Goal: Navigation & Orientation: Find specific page/section

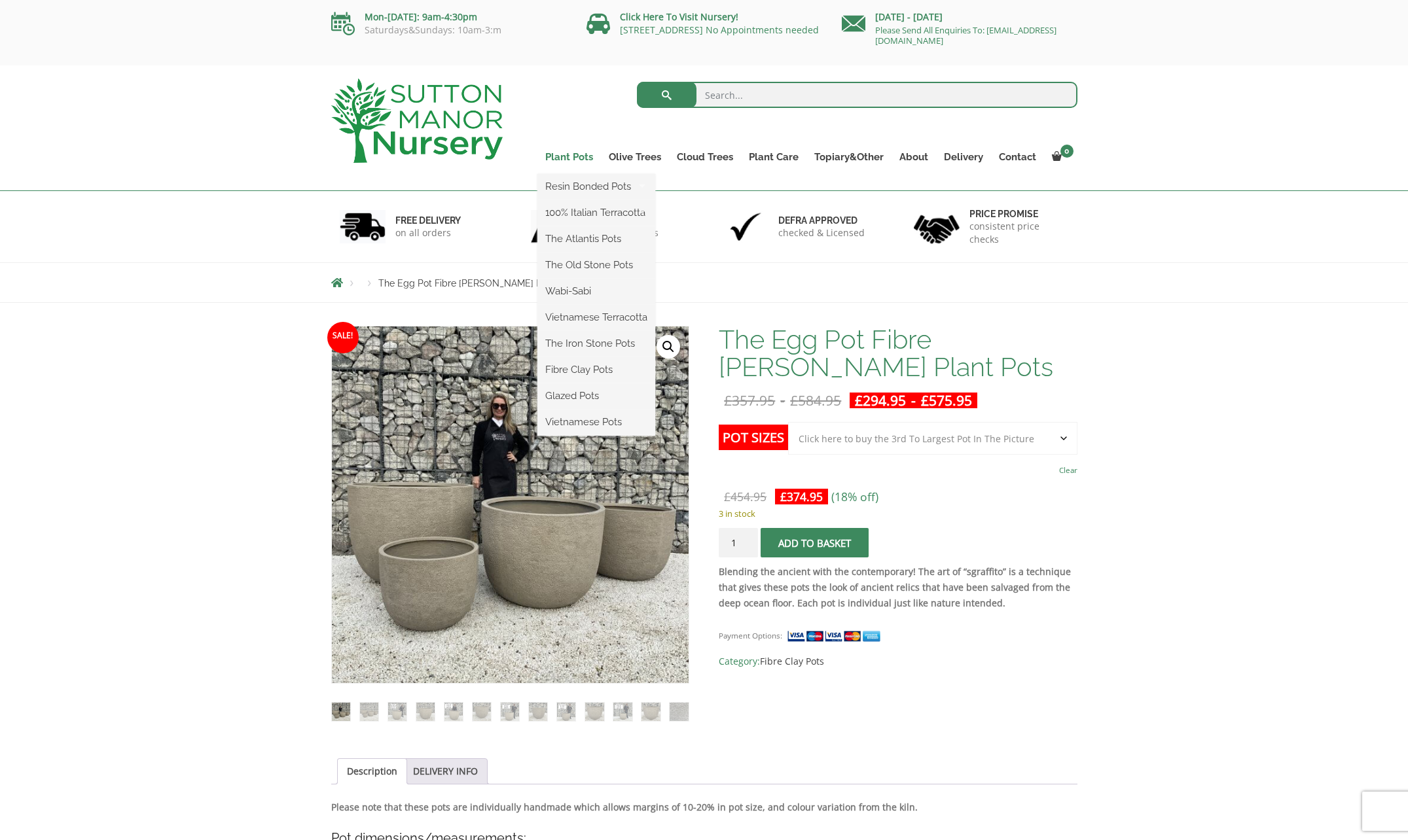
click at [582, 158] on link "Plant Pots" at bounding box center [569, 157] width 64 height 18
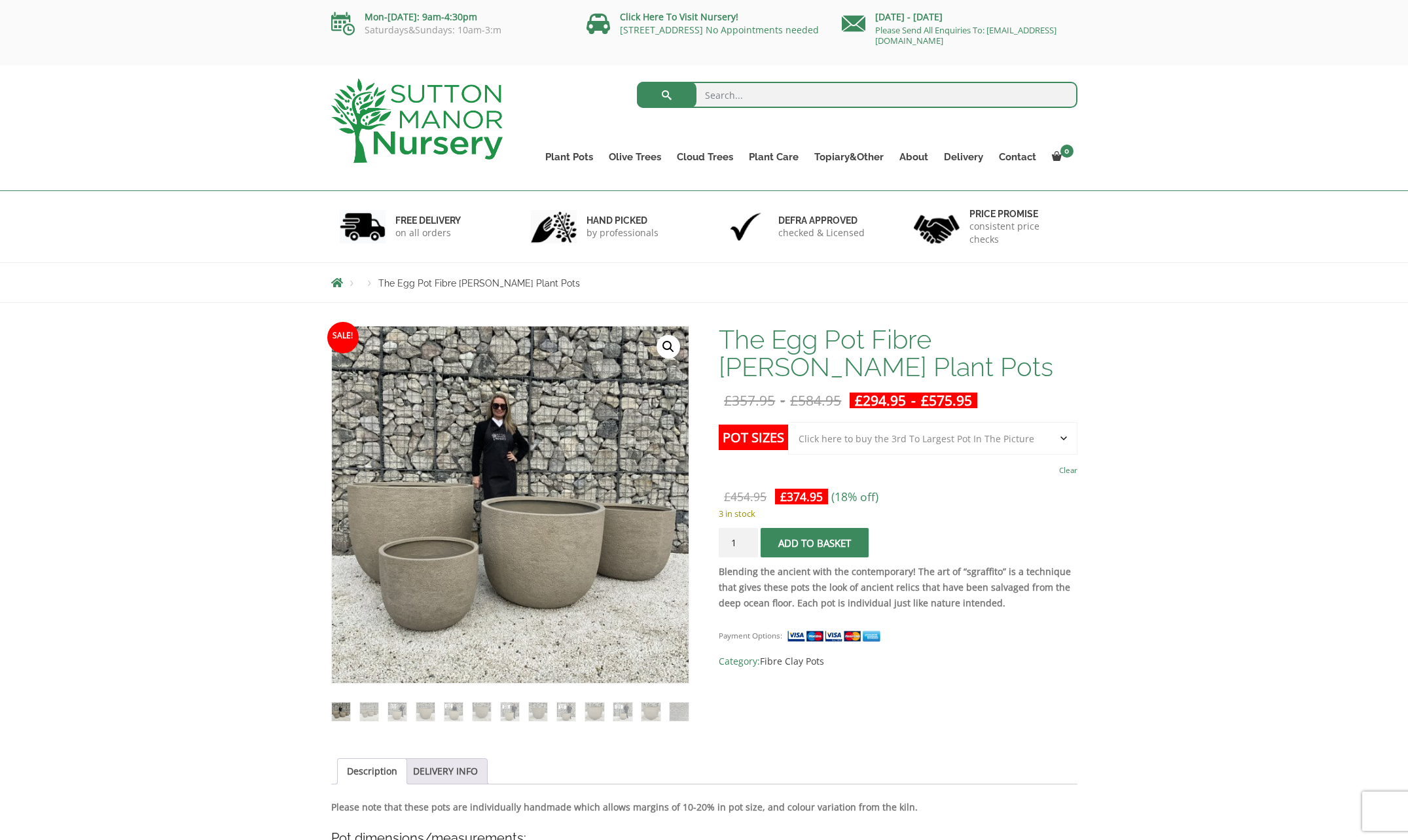
click at [741, 442] on label "Pot Sizes" at bounding box center [753, 438] width 70 height 26
click at [788, 442] on select "Choose an option Click here to buy the 5th To Largest Pot In The Picture Click …" at bounding box center [932, 438] width 289 height 33
click at [1029, 445] on select "Choose an option Click here to buy the 5th To Largest Pot In The Picture Click …" at bounding box center [932, 438] width 289 height 33
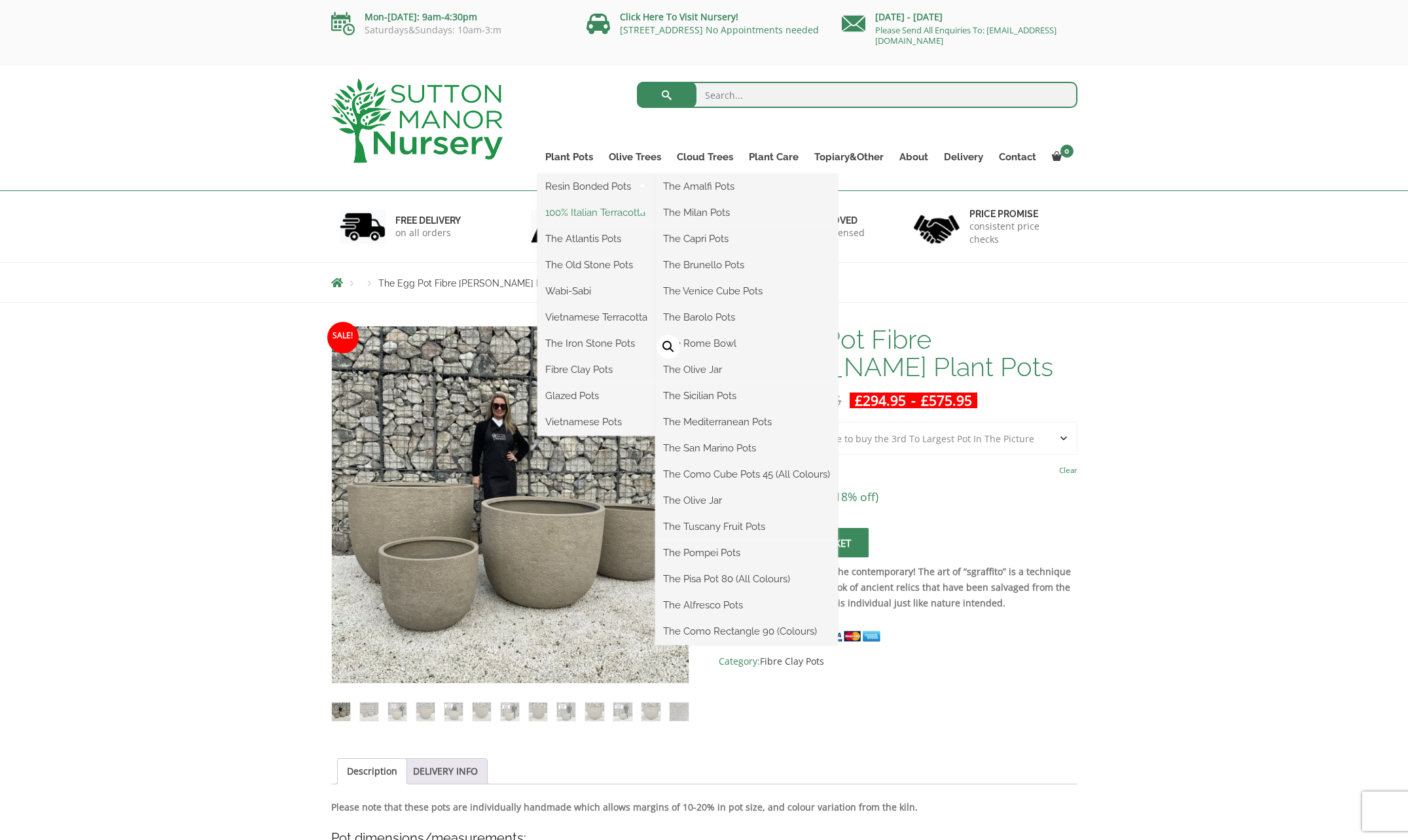
click at [584, 211] on link "100% Italian Terracotta" at bounding box center [596, 213] width 117 height 20
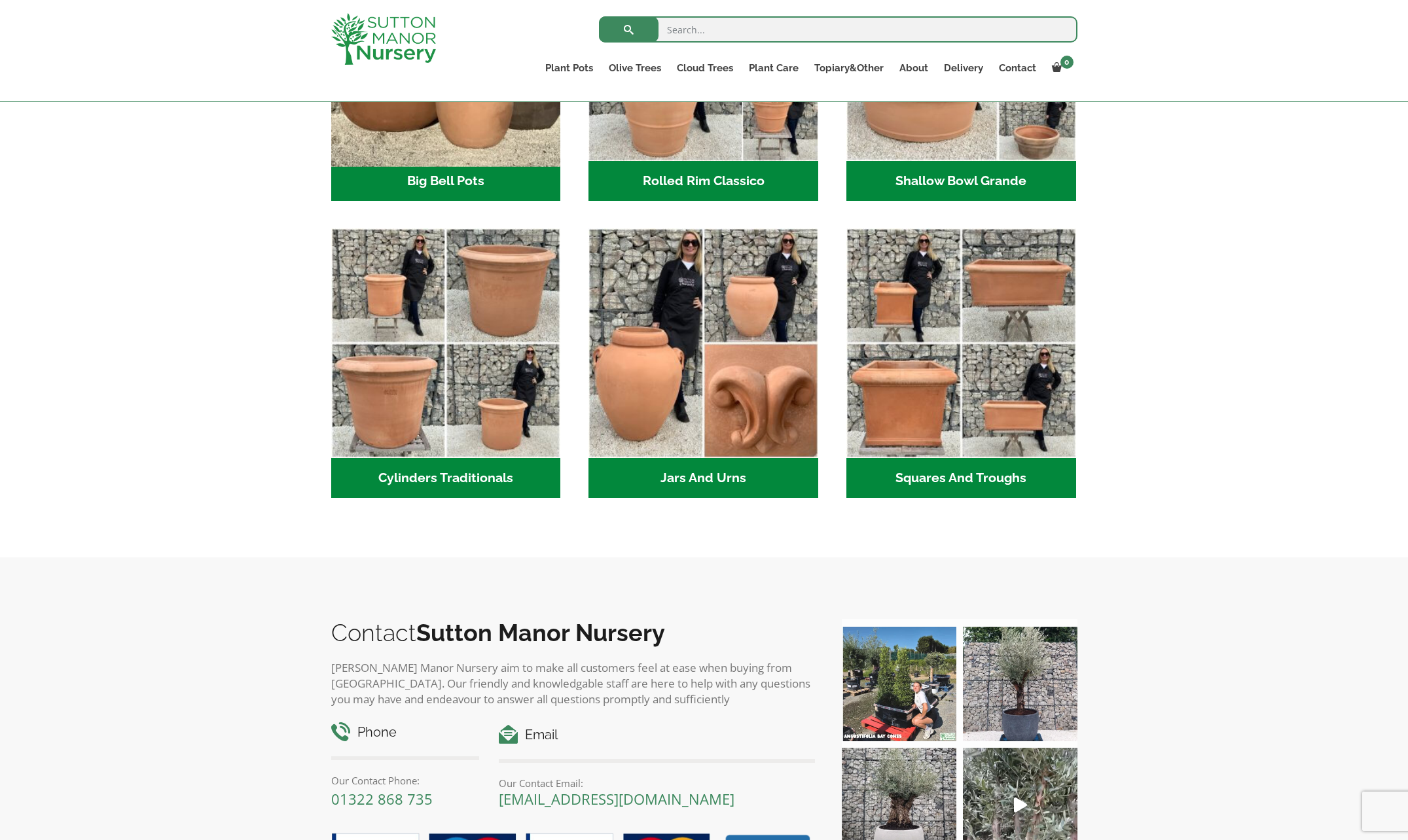
scroll to position [65, 0]
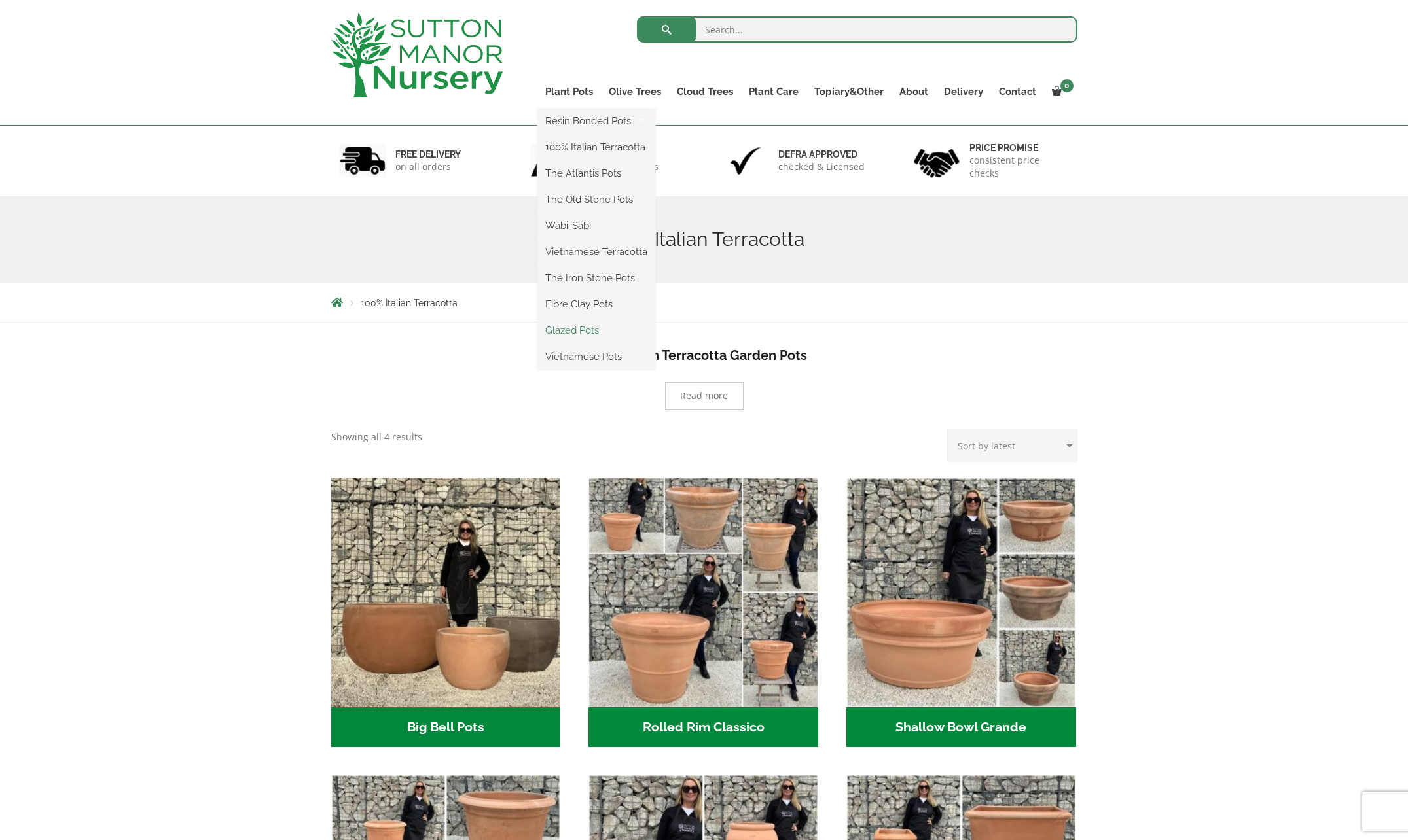
click at [577, 329] on link "Glazed Pots" at bounding box center [596, 330] width 117 height 20
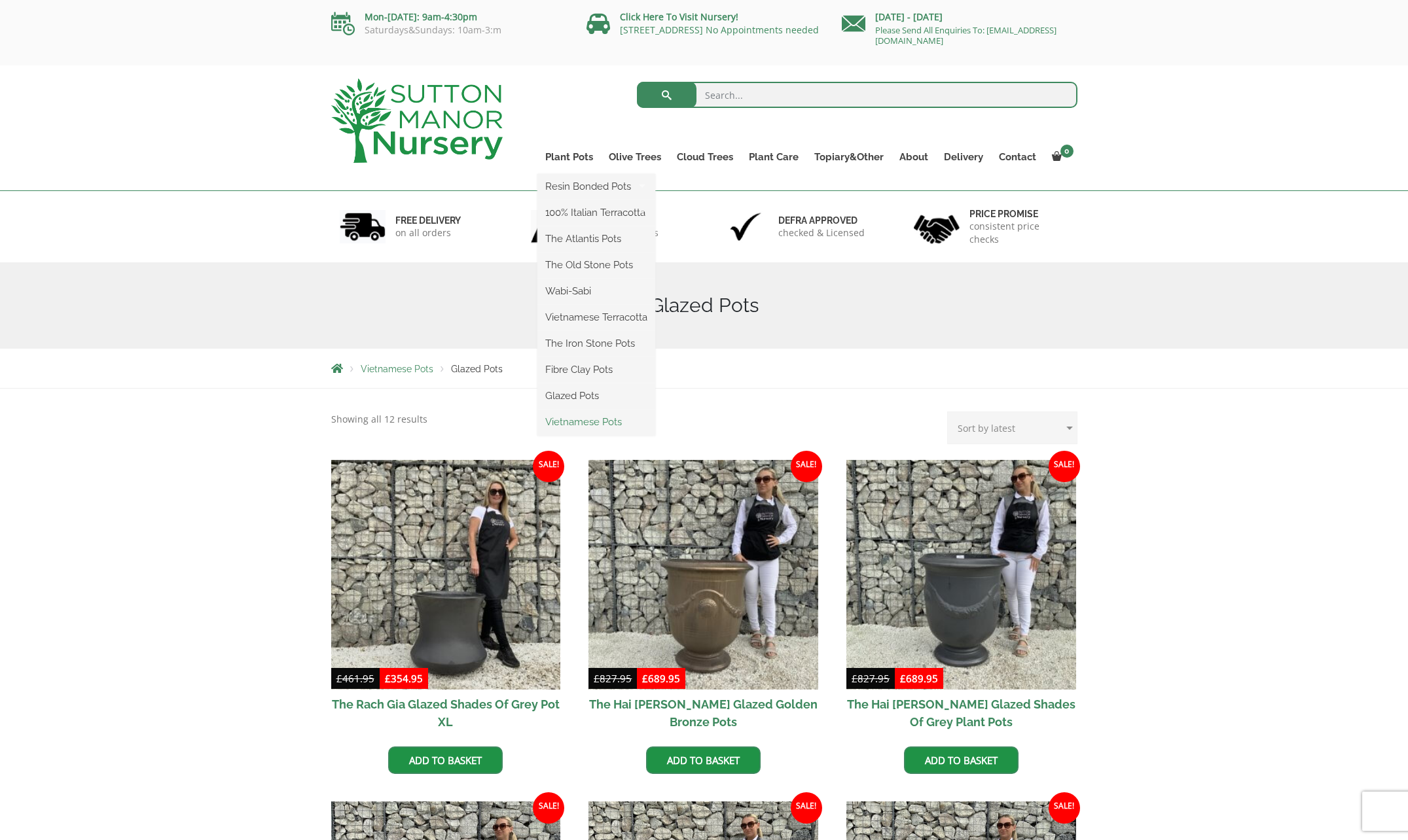
click at [580, 422] on link "Vietnamese Pots" at bounding box center [596, 422] width 117 height 20
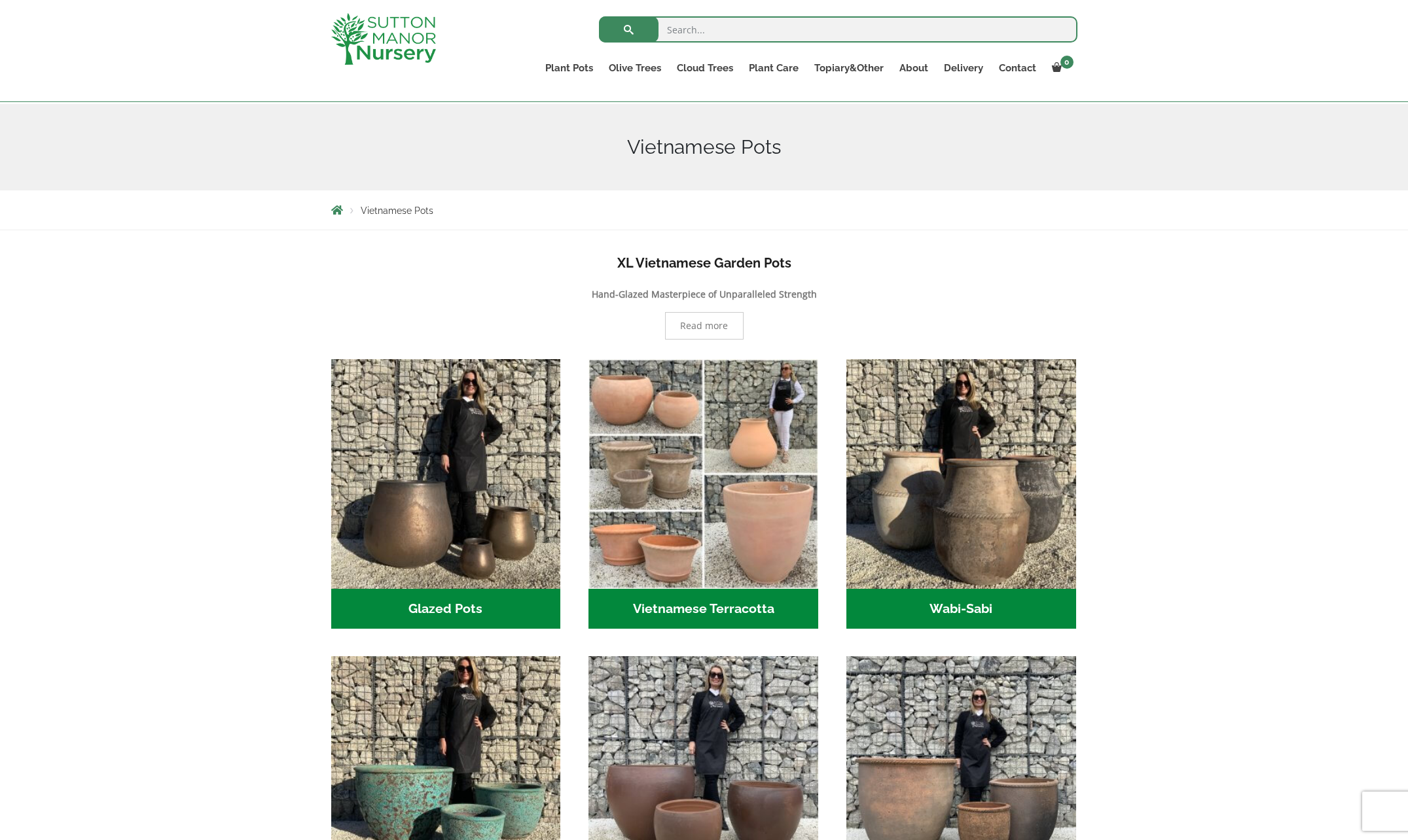
scroll to position [131, 0]
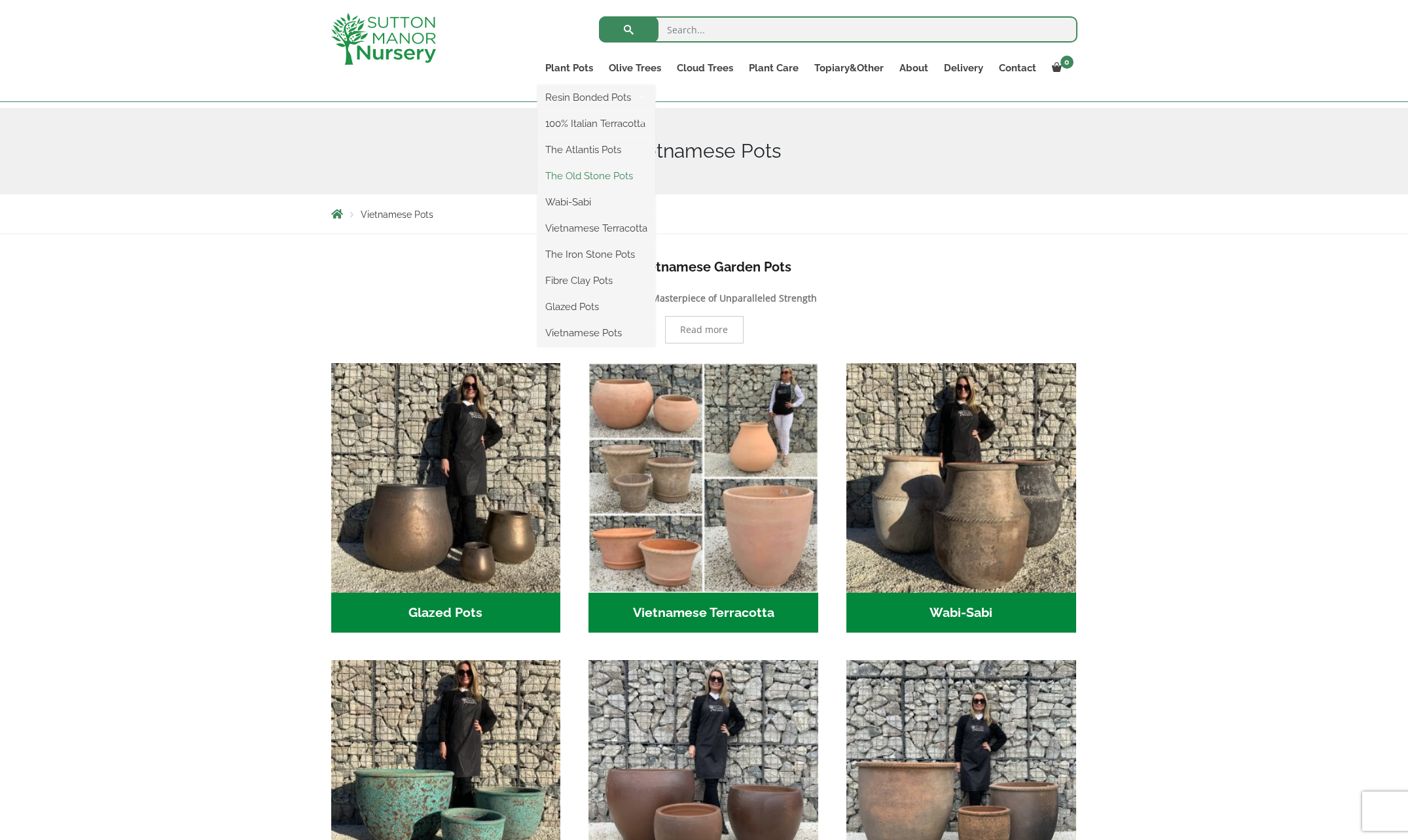
click at [580, 170] on link "The Old Stone Pots" at bounding box center [596, 176] width 117 height 20
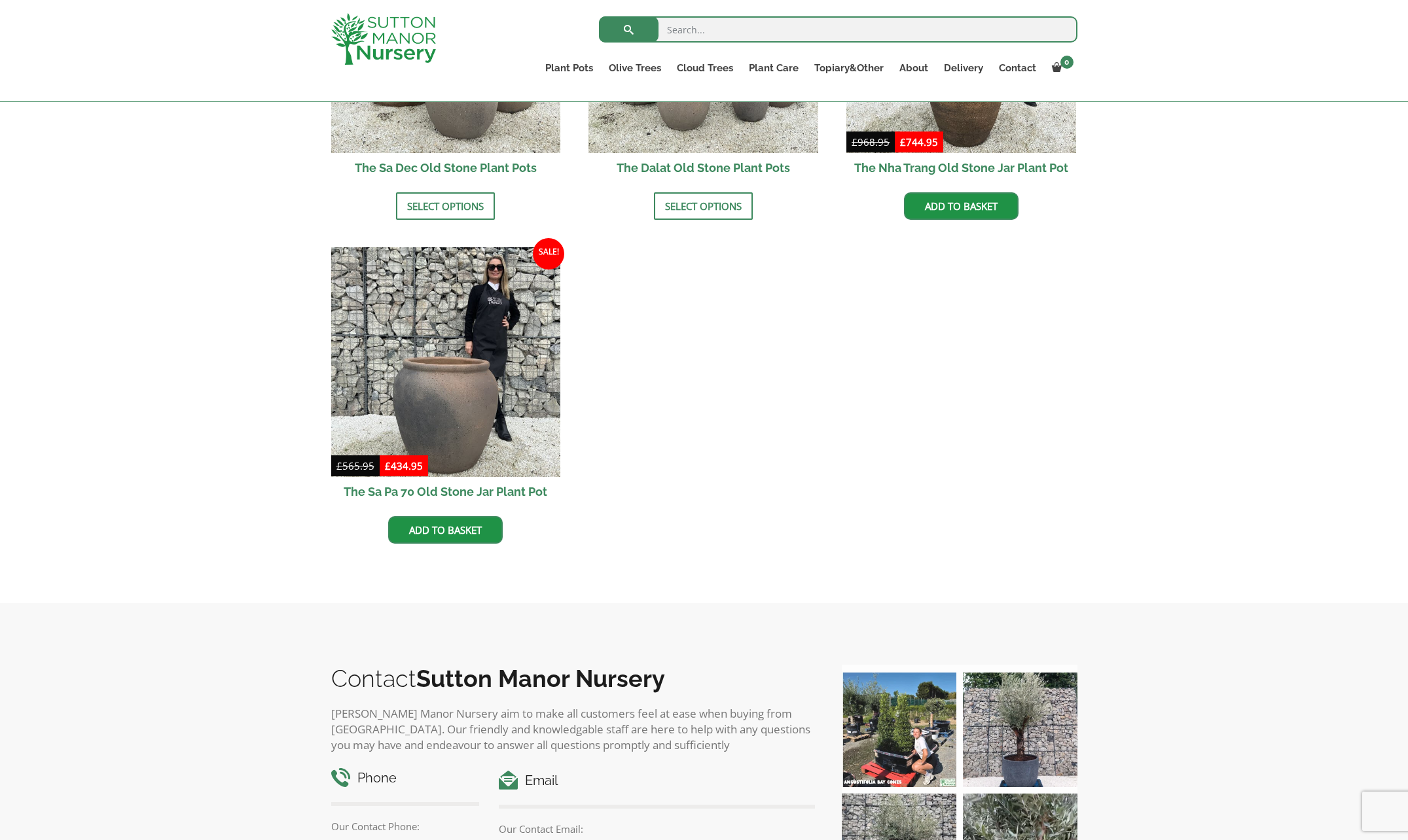
scroll to position [694, 0]
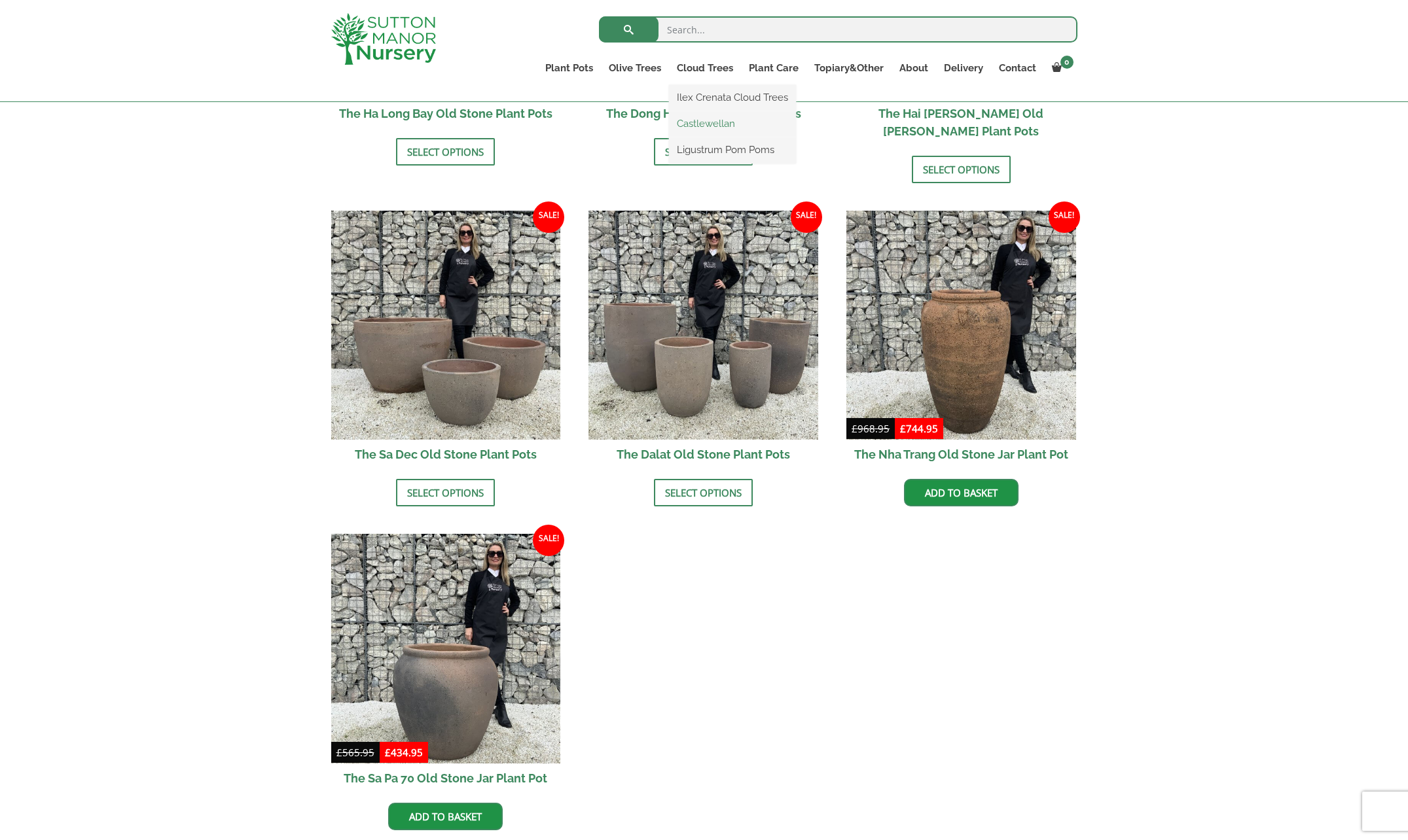
click at [713, 120] on link "Castlewellan" at bounding box center [733, 123] width 127 height 20
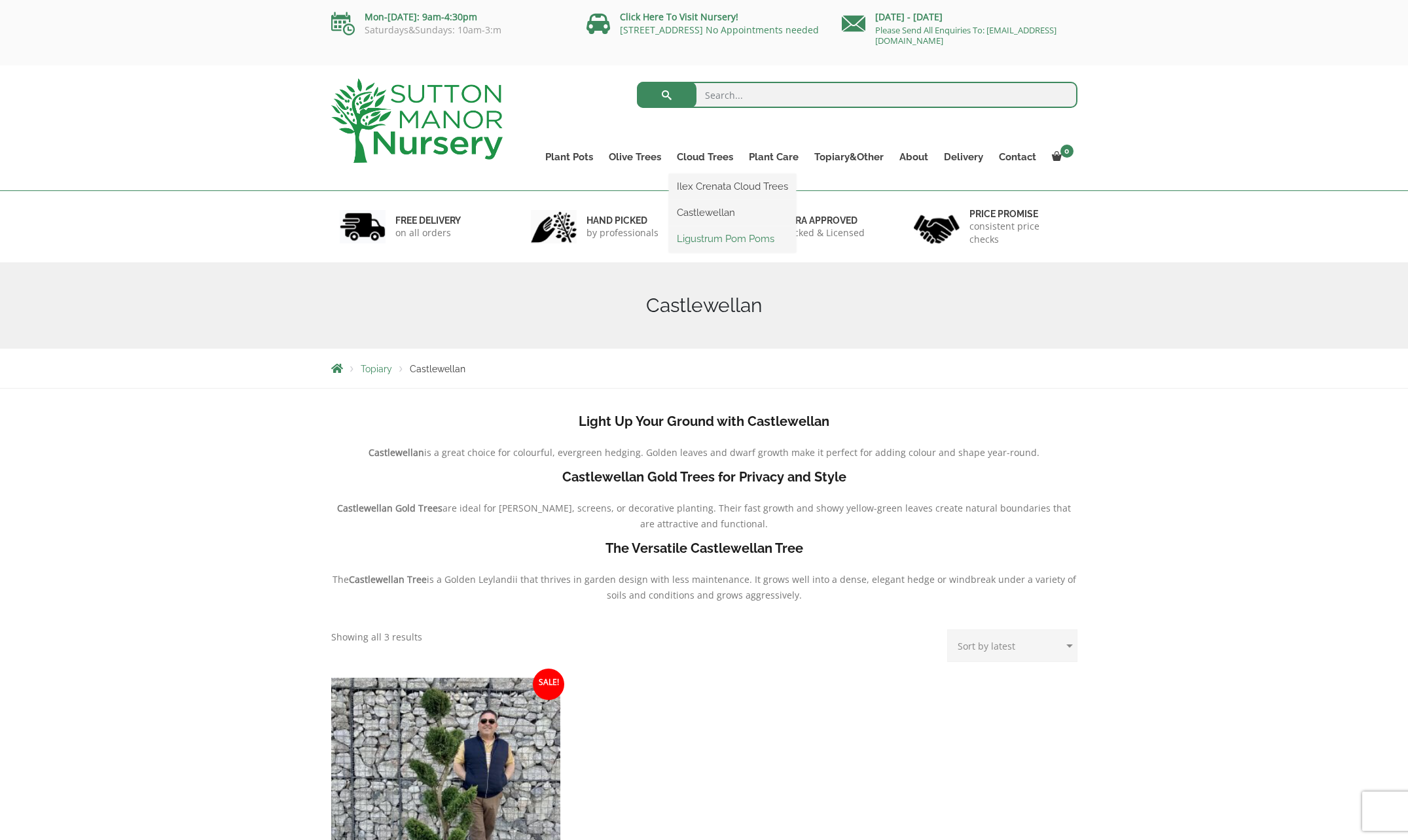
click at [715, 236] on link "Ligustrum Pom Poms" at bounding box center [733, 239] width 127 height 20
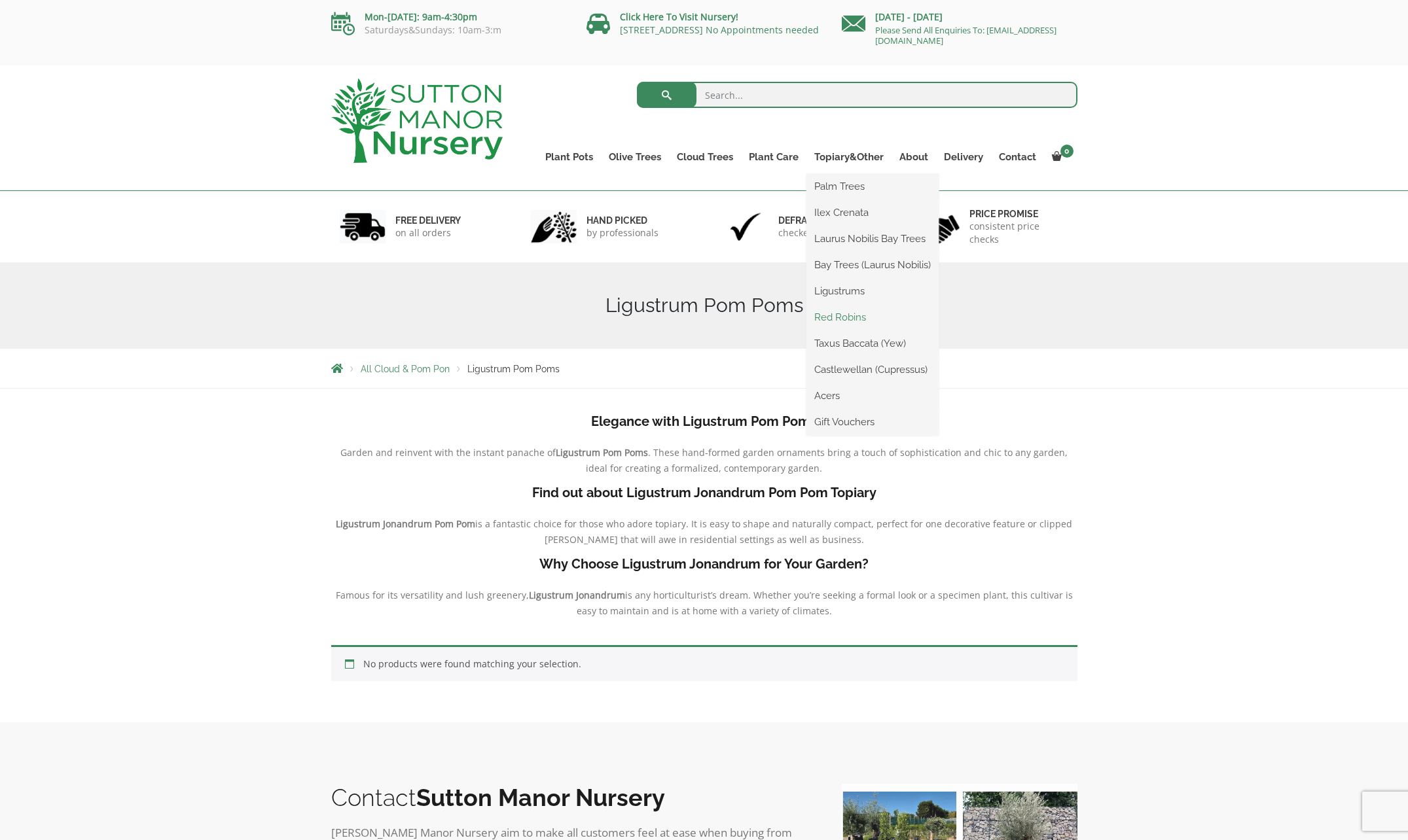
click at [848, 310] on link "Red Robins" at bounding box center [872, 317] width 132 height 20
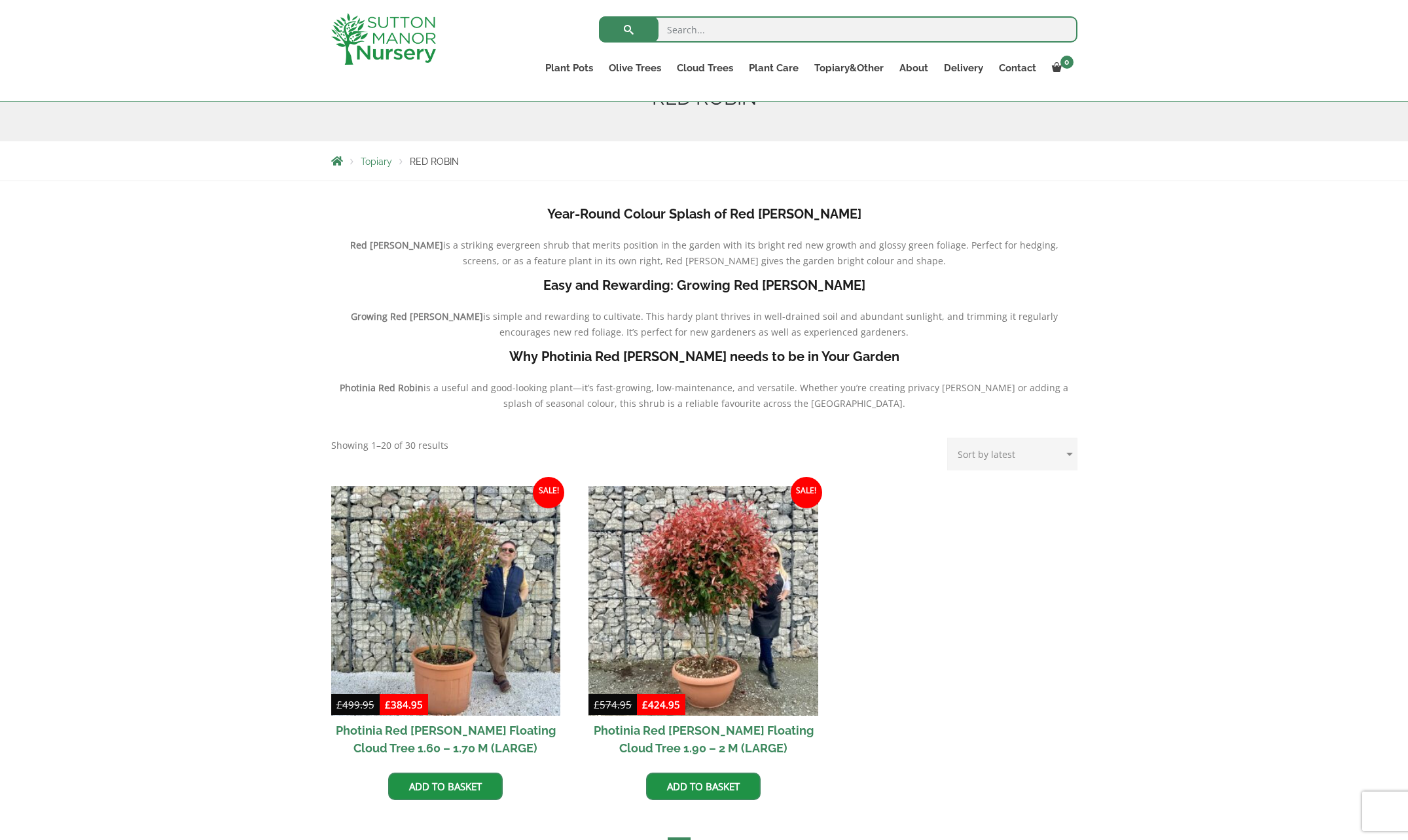
scroll to position [262, 0]
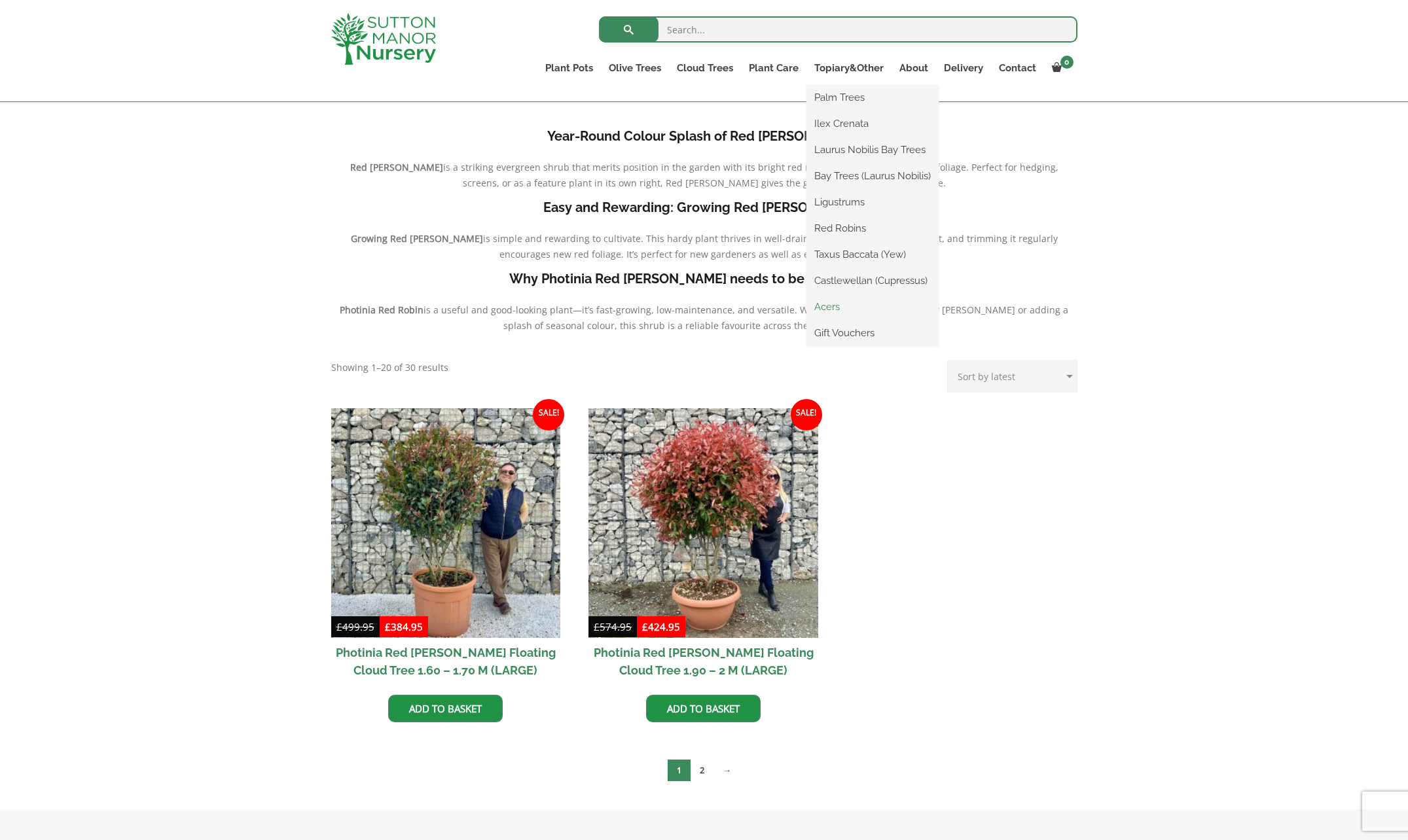
click at [826, 306] on link "Acers" at bounding box center [872, 307] width 132 height 20
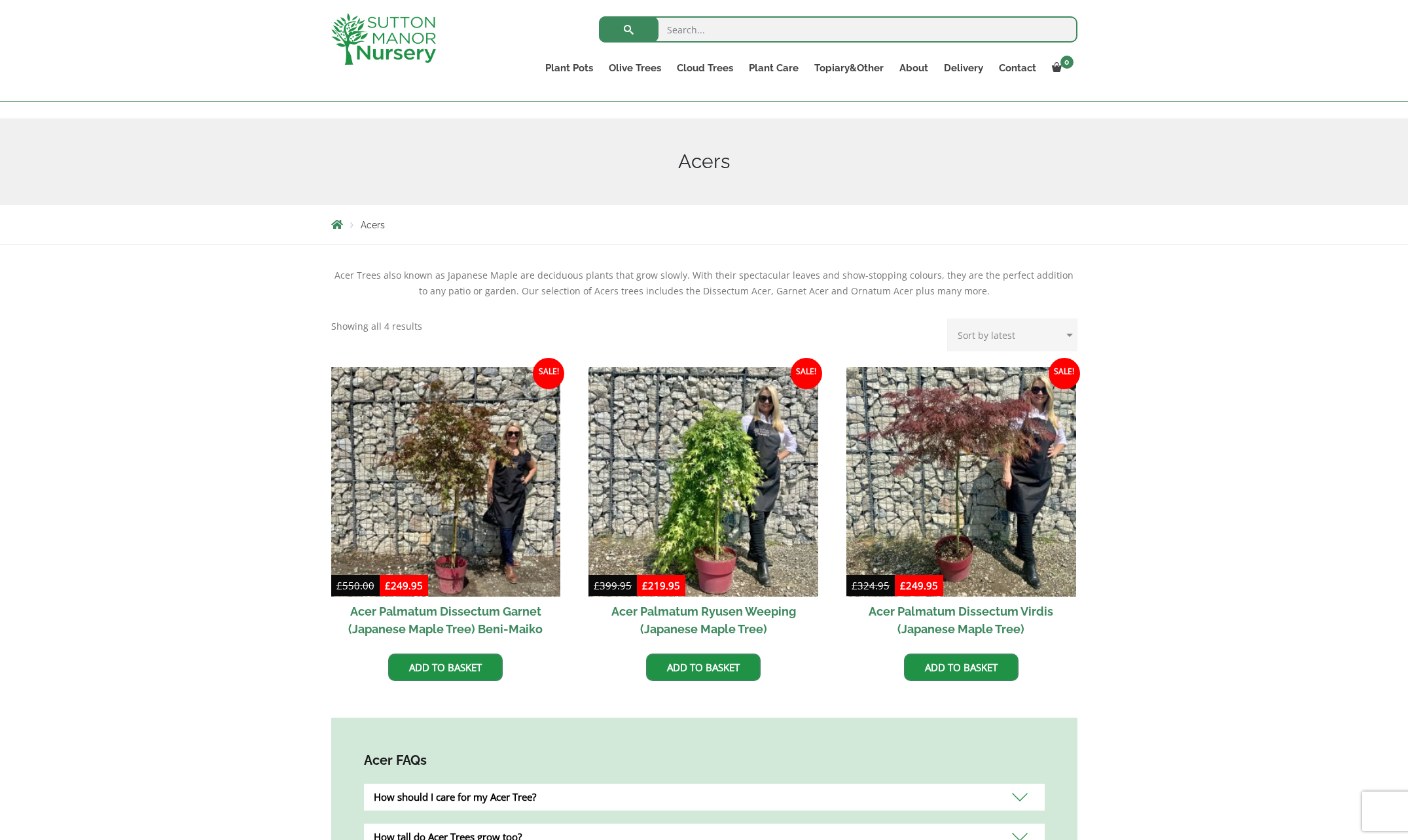
scroll to position [131, 0]
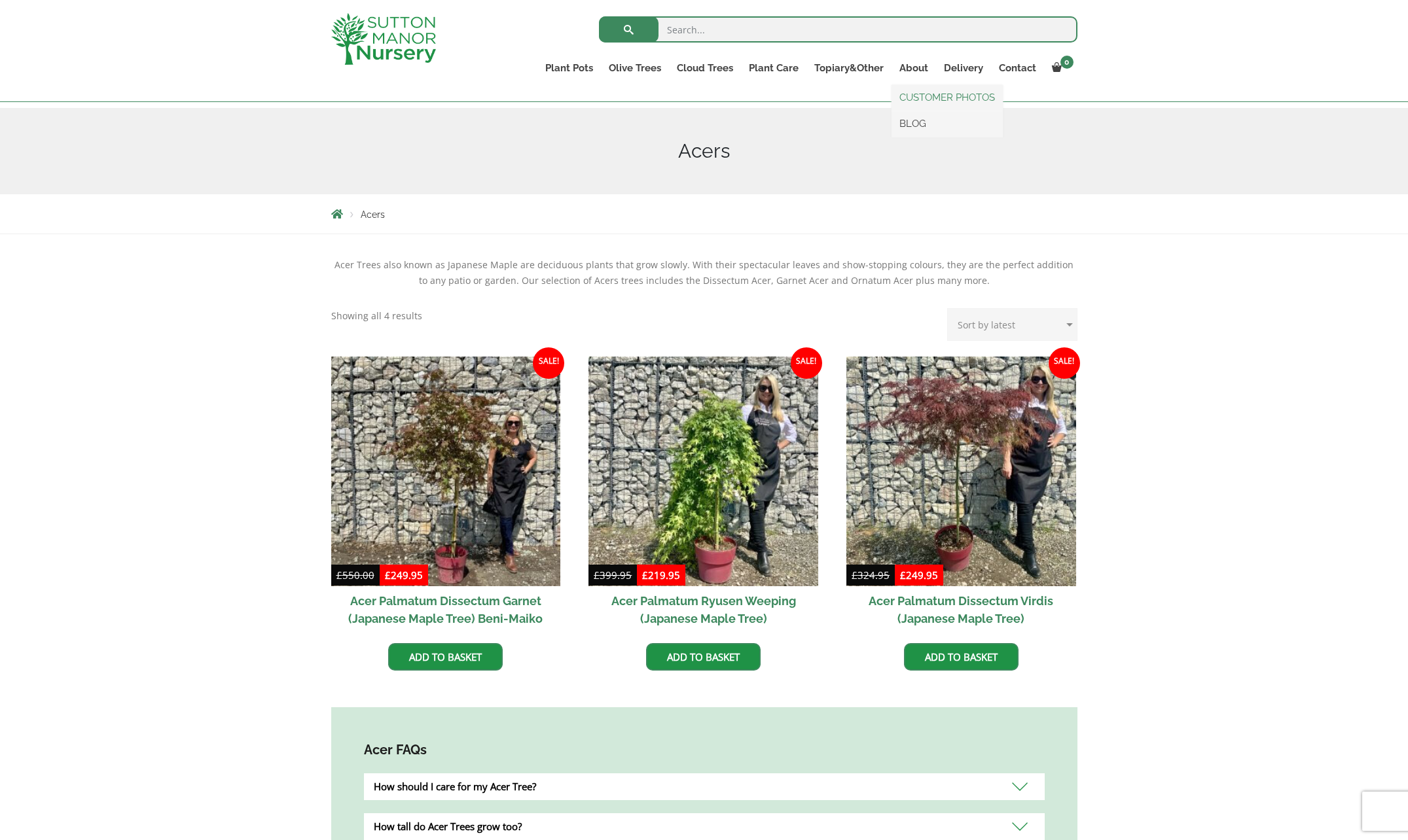
click at [920, 97] on link "CUSTOMER PHOTOS" at bounding box center [946, 98] width 111 height 20
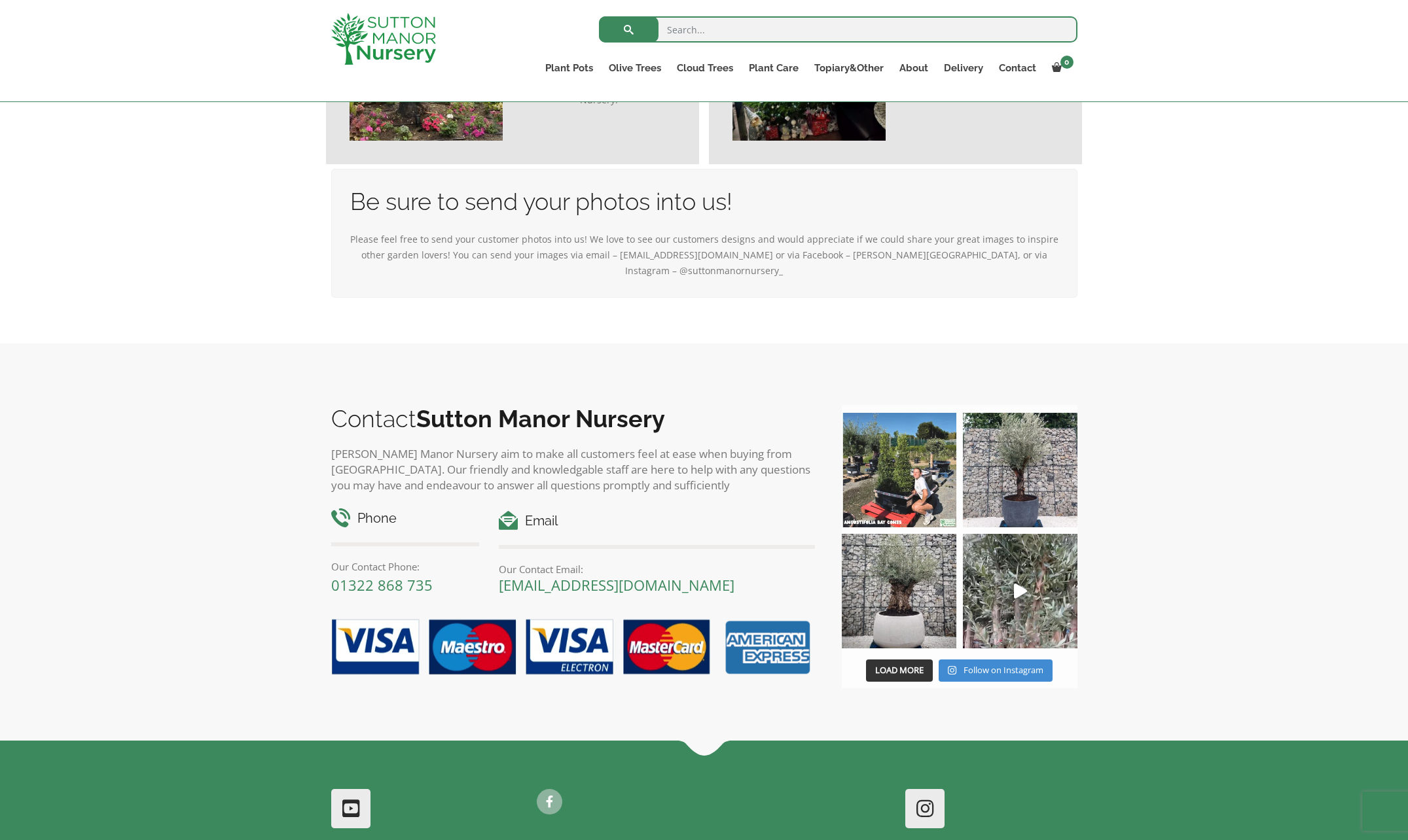
scroll to position [4270, 0]
